Goal: Task Accomplishment & Management: Use online tool/utility

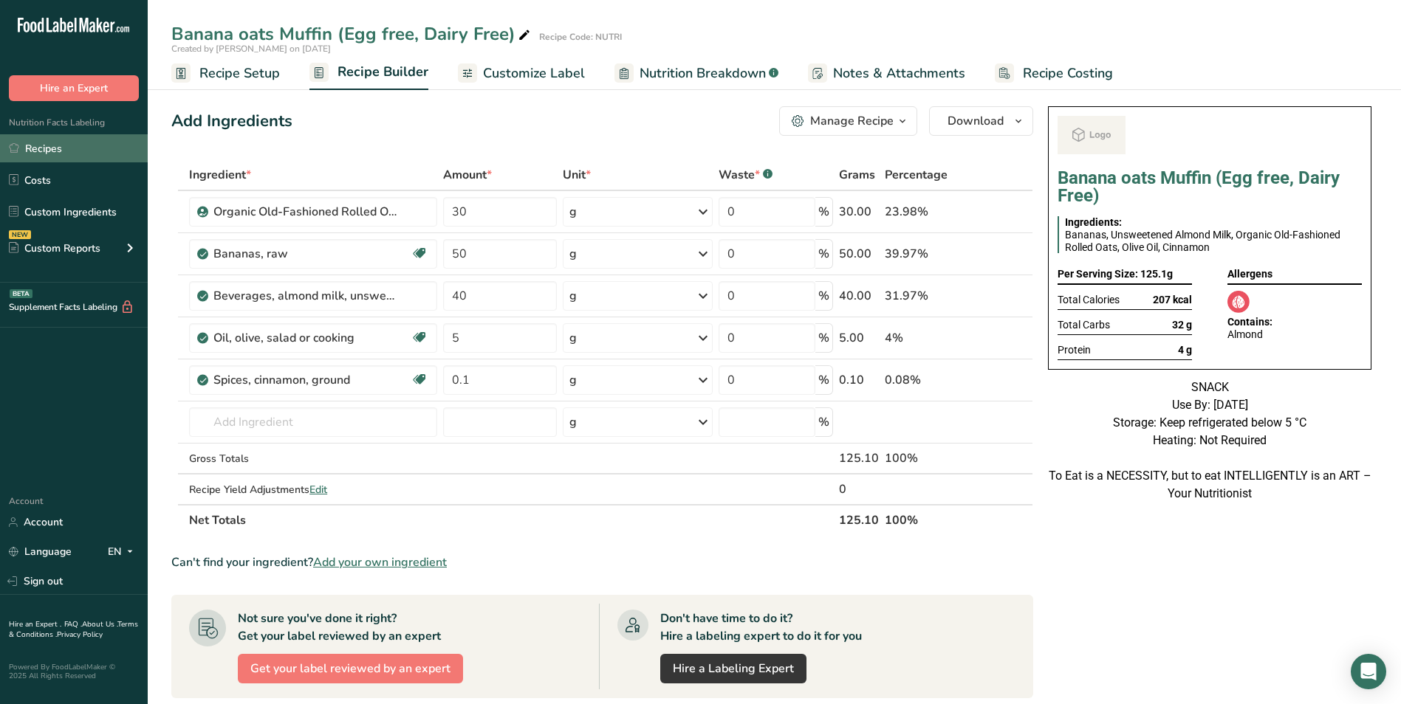
click at [27, 151] on link "Recipes" at bounding box center [74, 148] width 148 height 28
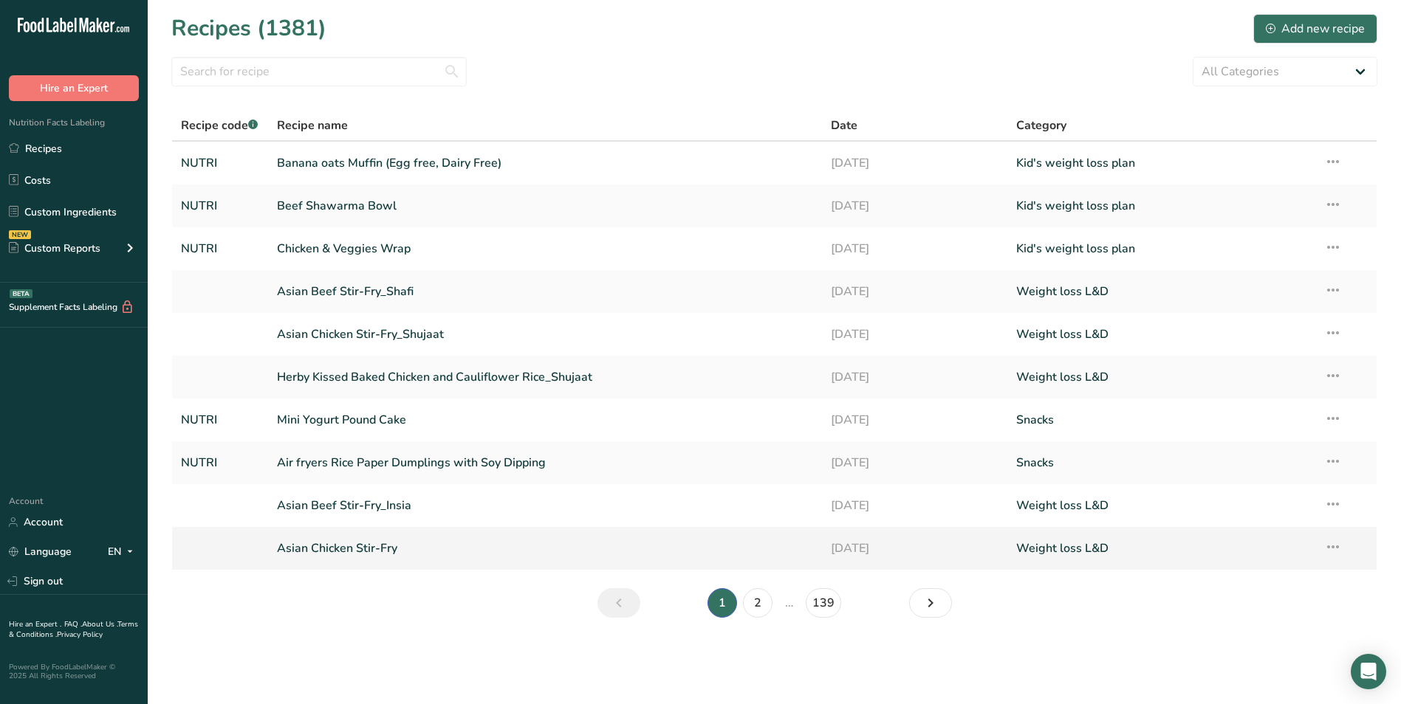
click at [388, 546] on link "Asian Chicken Stir-Fry" at bounding box center [545, 548] width 537 height 31
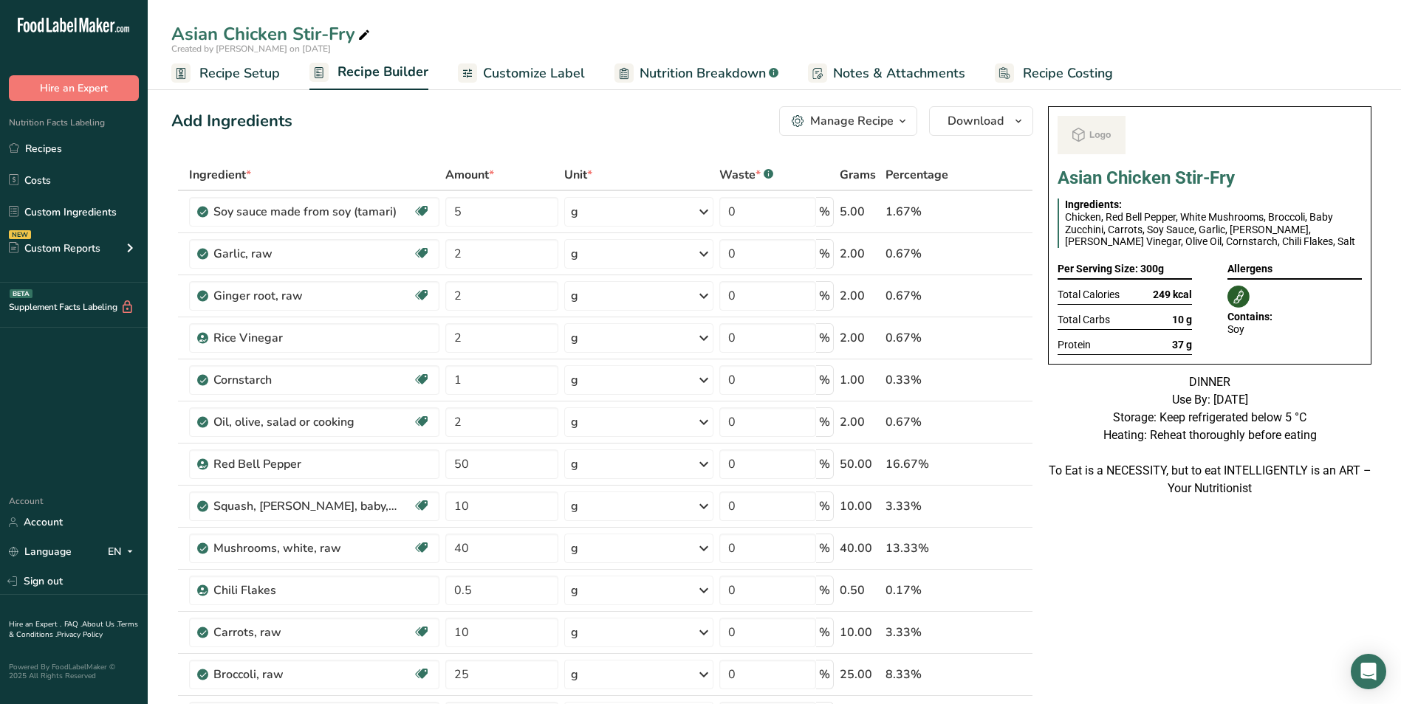
click at [905, 83] on span "Notes & Attachments" at bounding box center [899, 73] width 132 height 20
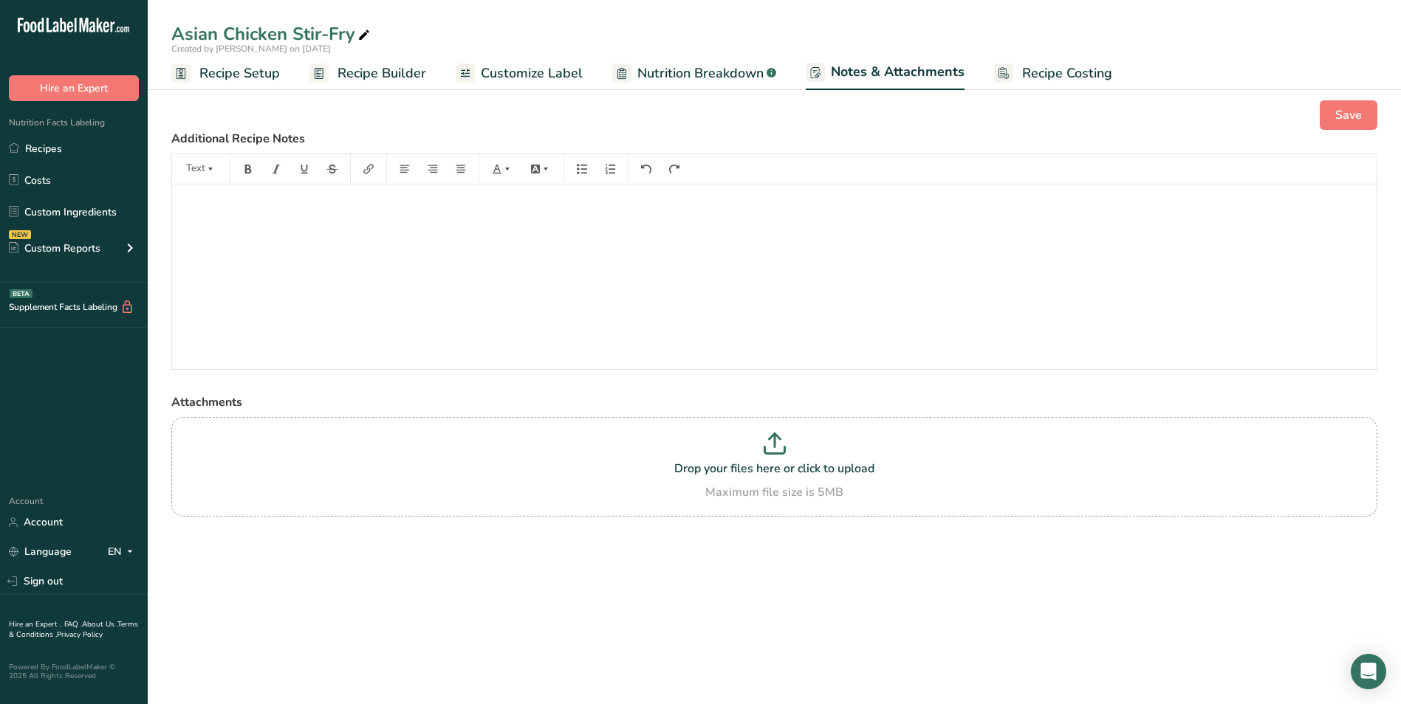
click at [541, 77] on span "Customize Label" at bounding box center [532, 73] width 102 height 20
